Goal: Transaction & Acquisition: Register for event/course

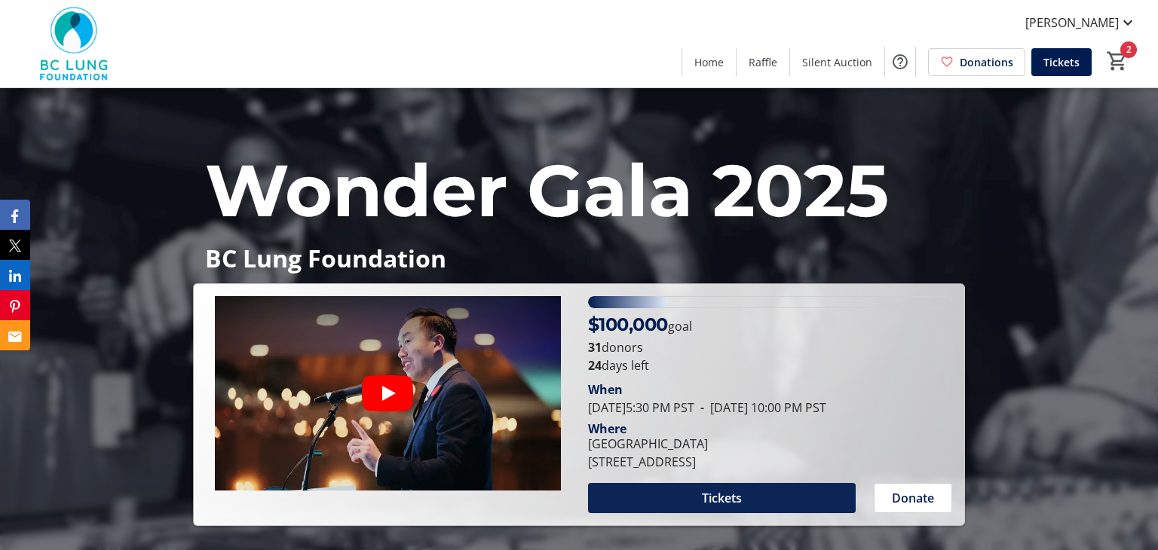
click at [678, 507] on span at bounding box center [722, 498] width 268 height 36
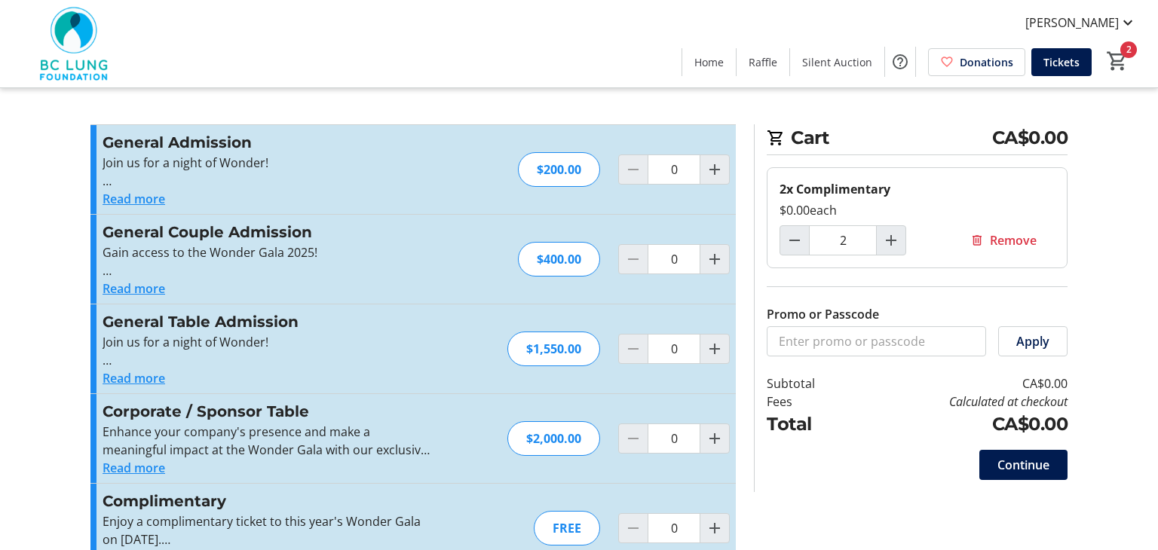
type input "2"
click at [791, 242] on mat-icon "Decrement by one" at bounding box center [795, 240] width 18 height 18
type input "0"
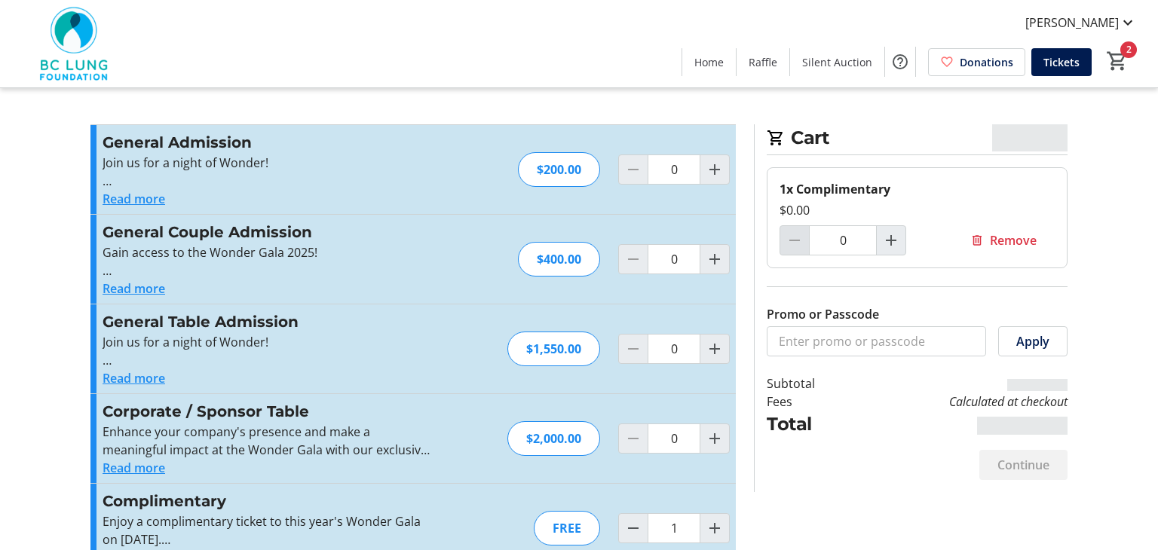
type input "0"
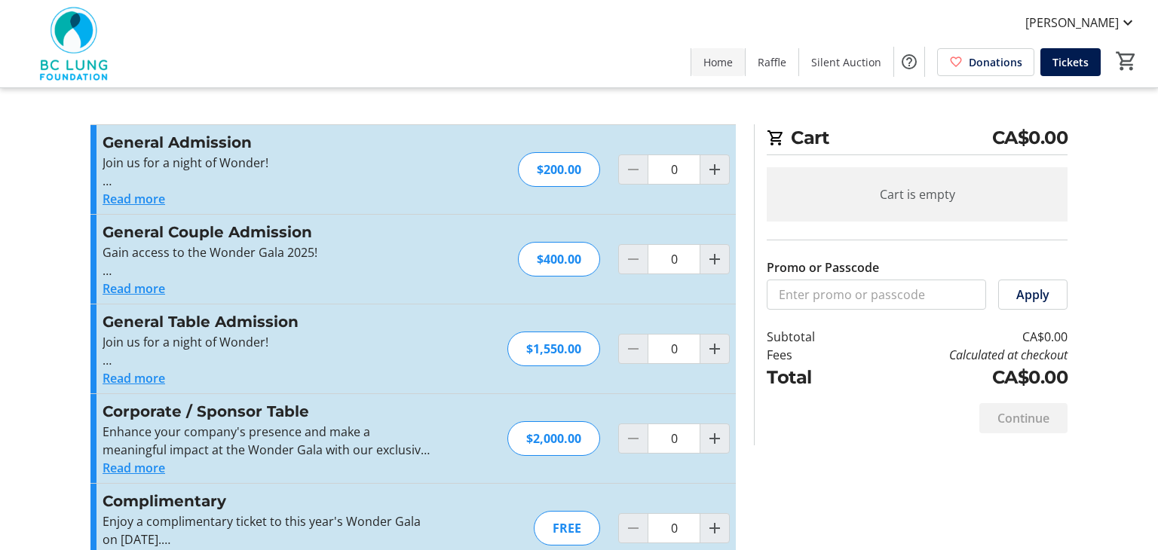
click at [714, 66] on span "Home" at bounding box center [717, 62] width 29 height 16
